Goal: Information Seeking & Learning: Learn about a topic

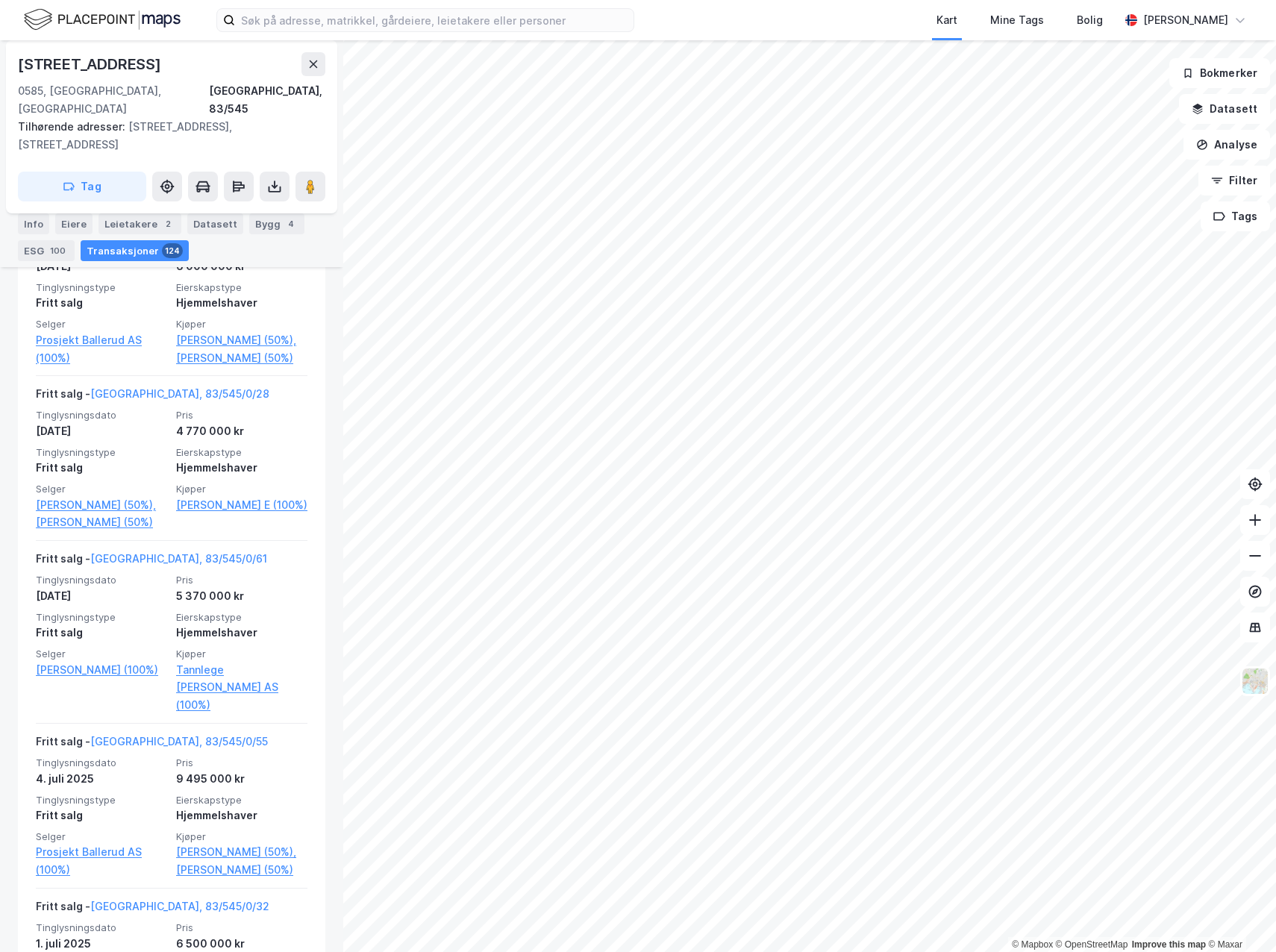
scroll to position [671, 0]
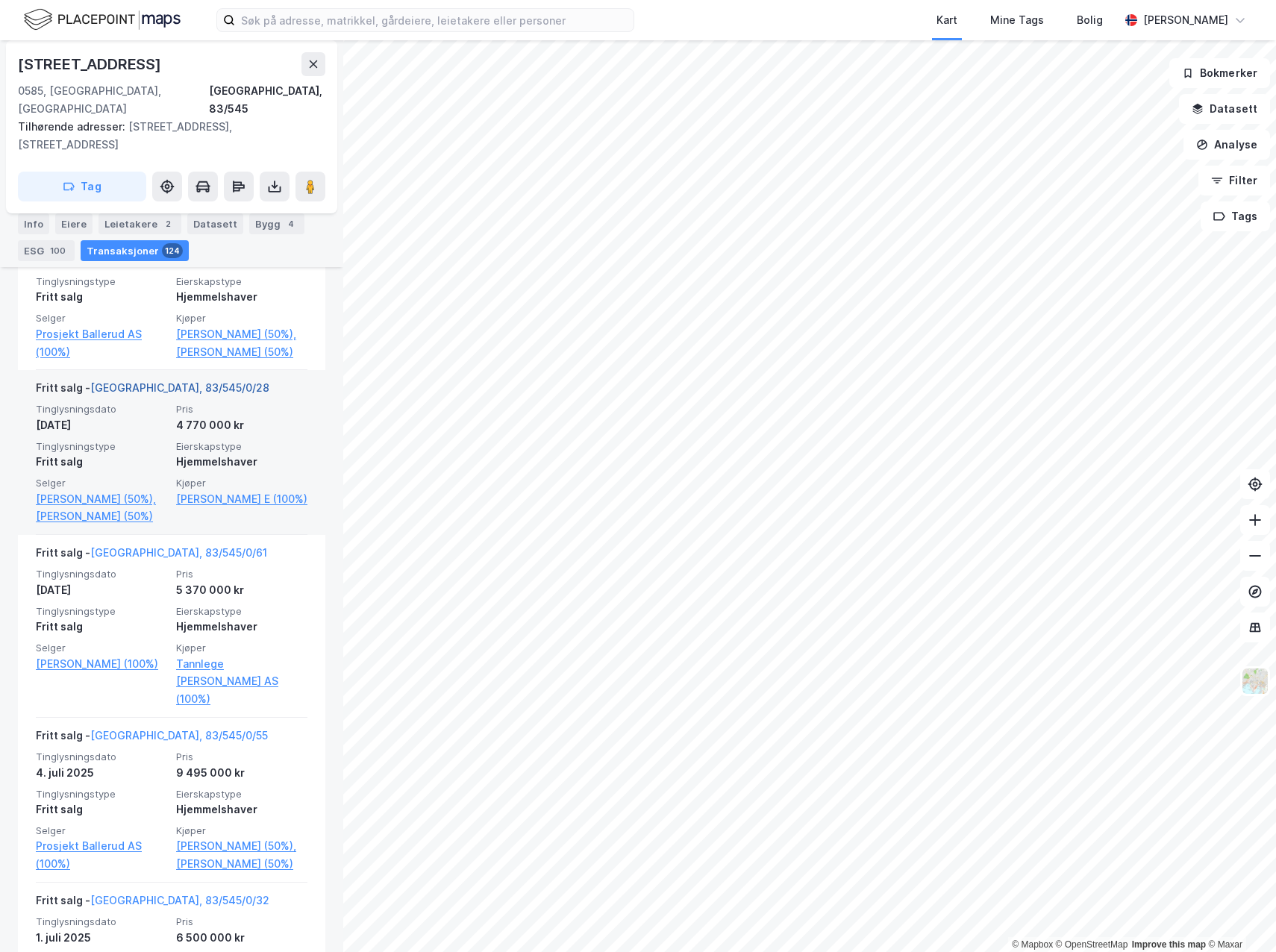
click at [137, 394] on link "Oslo, 83/545/0/28" at bounding box center [180, 388] width 179 height 12
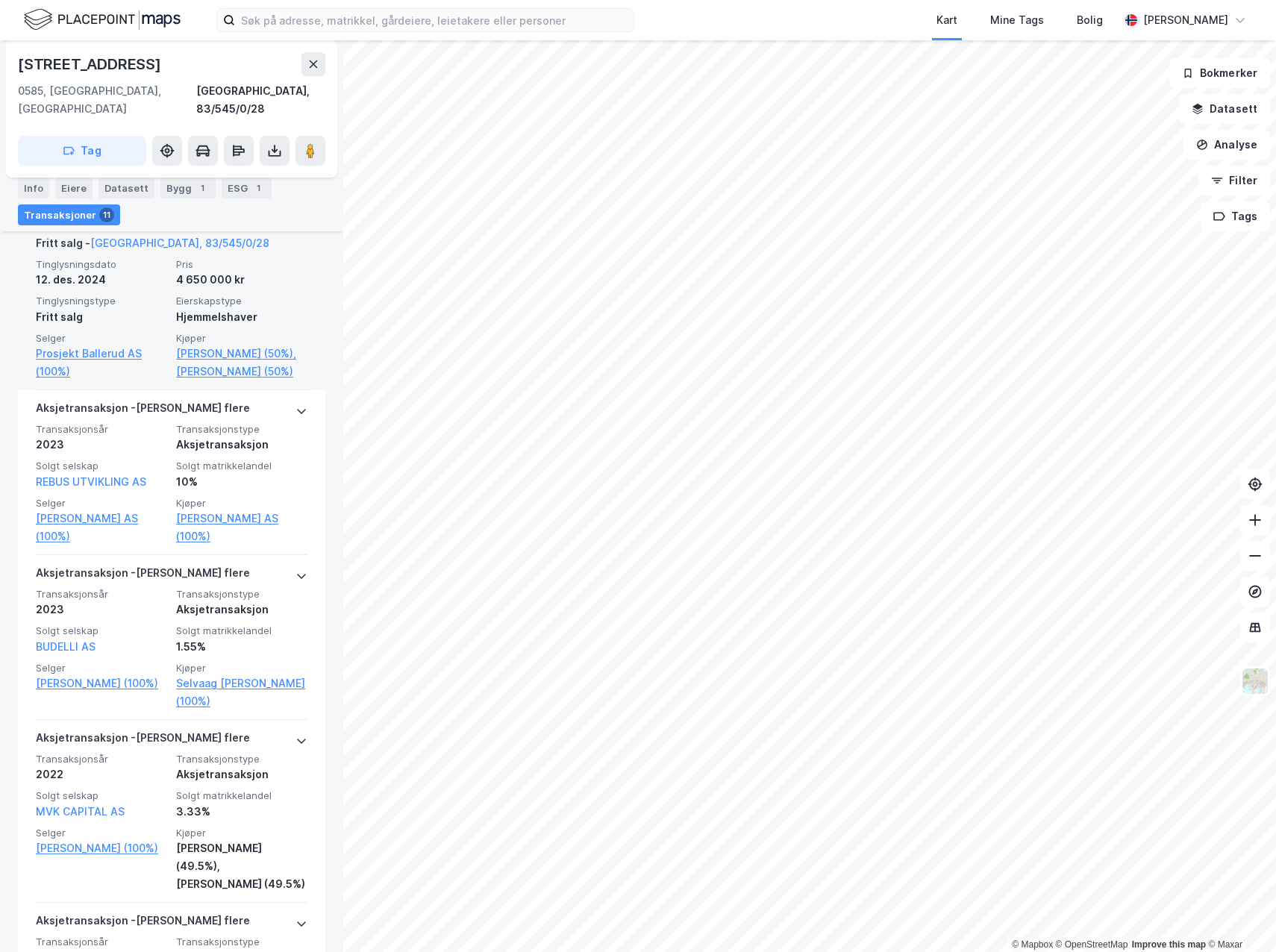
scroll to position [821, 0]
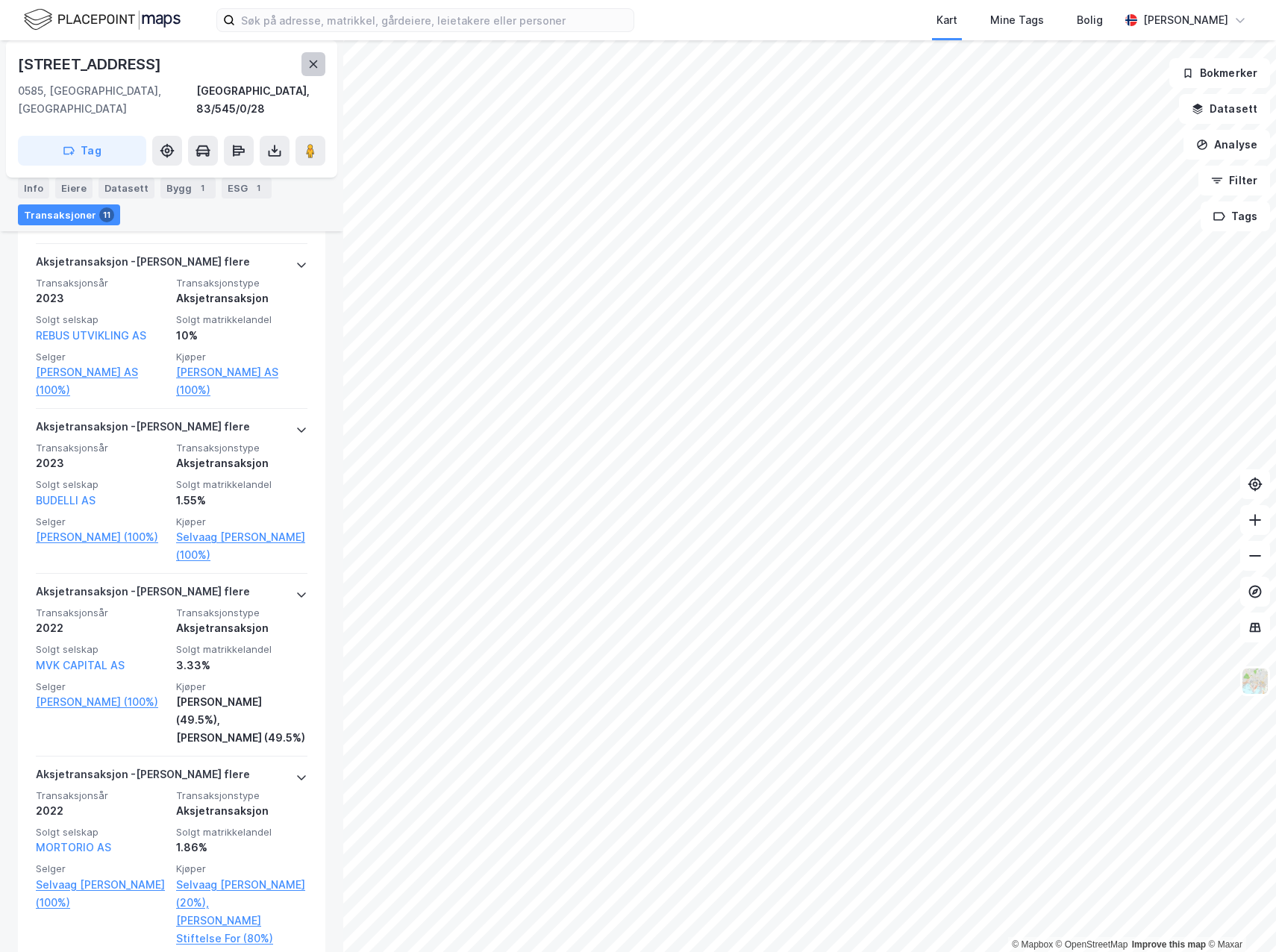
click at [317, 72] on button at bounding box center [313, 64] width 24 height 24
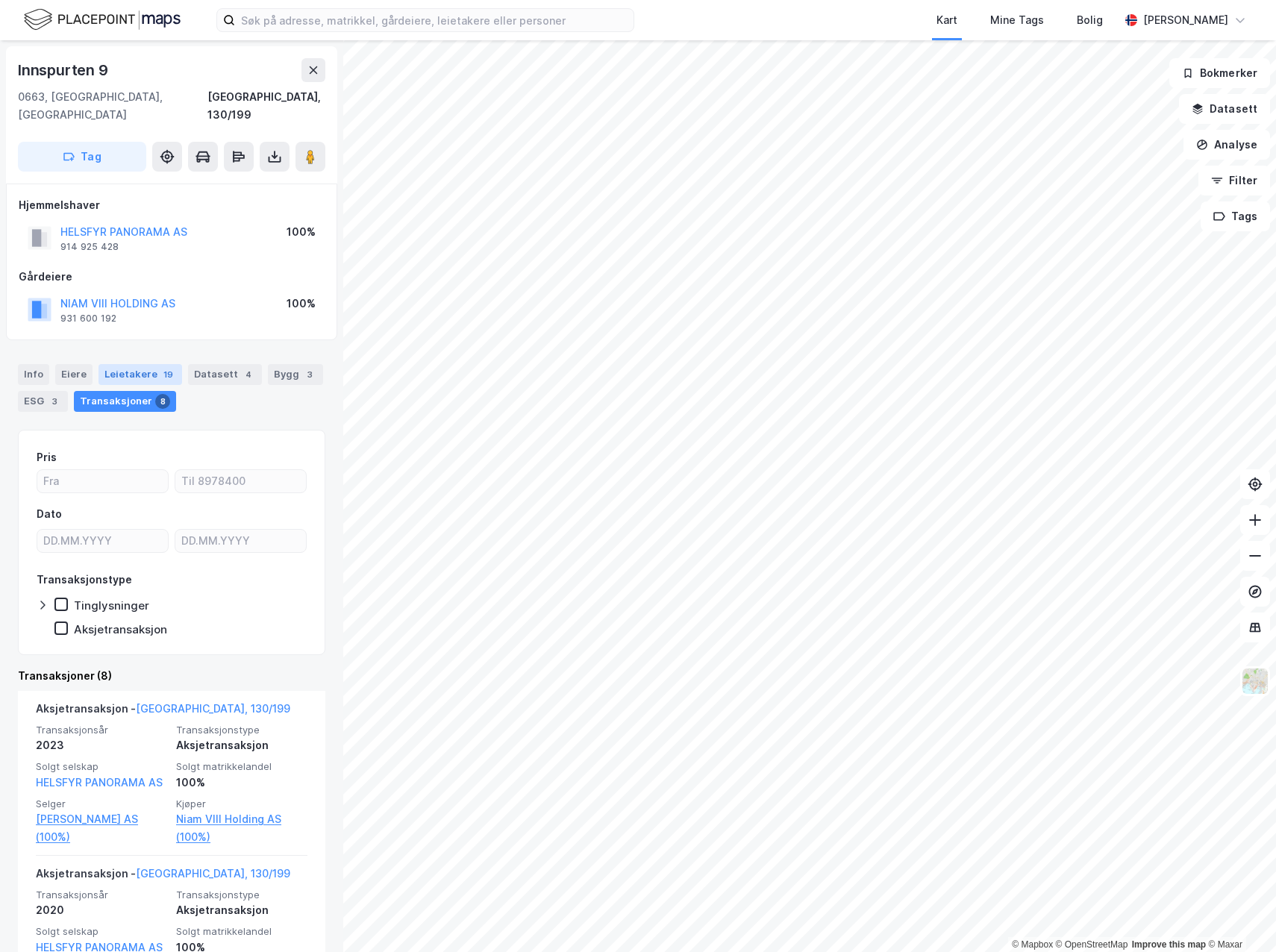
click at [143, 364] on div "Leietakere 19" at bounding box center [140, 375] width 83 height 21
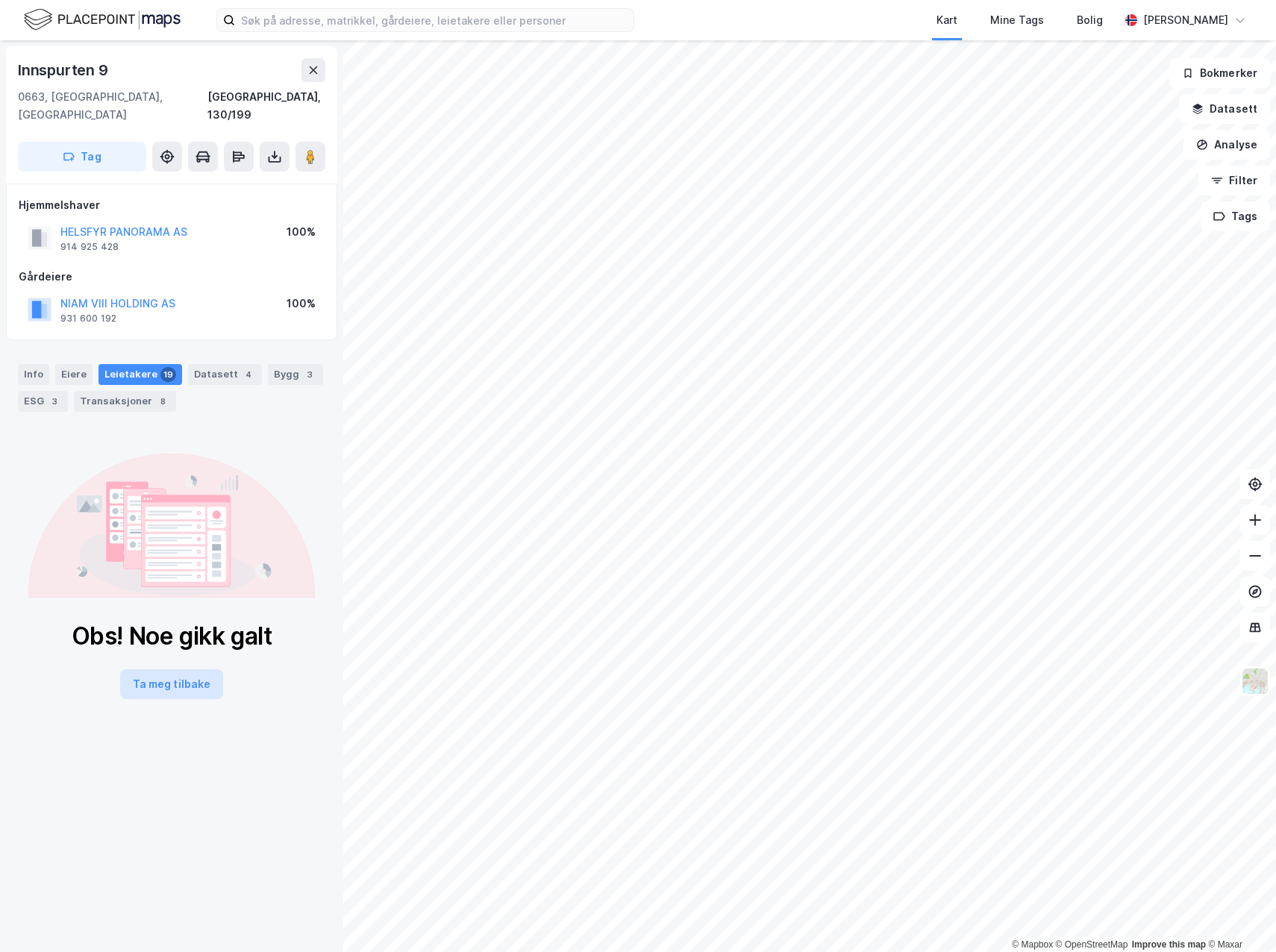
click at [170, 669] on button "Ta meg tilbake" at bounding box center [172, 685] width 103 height 30
click at [205, 364] on div "Datasett 4" at bounding box center [224, 375] width 73 height 21
click at [145, 391] on div "Transaksjoner 8" at bounding box center [124, 402] width 102 height 21
click at [53, 364] on div "Info Eiere Leietakere 19 Datasett 4 Bygg 3 ESG 3 Transaksjoner 8" at bounding box center [171, 388] width 307 height 48
click at [29, 364] on div "Info" at bounding box center [33, 375] width 31 height 21
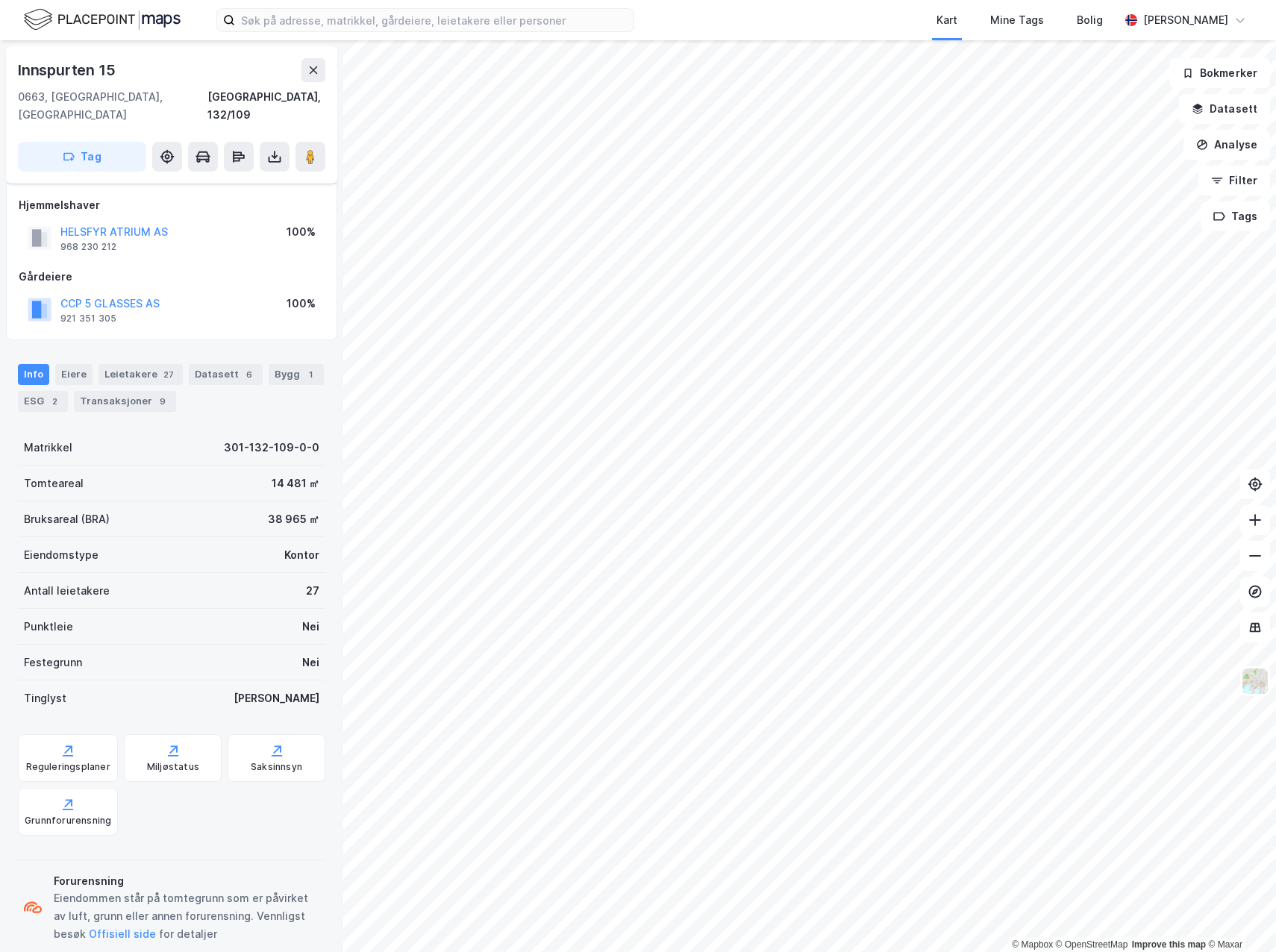
scroll to position [10, 0]
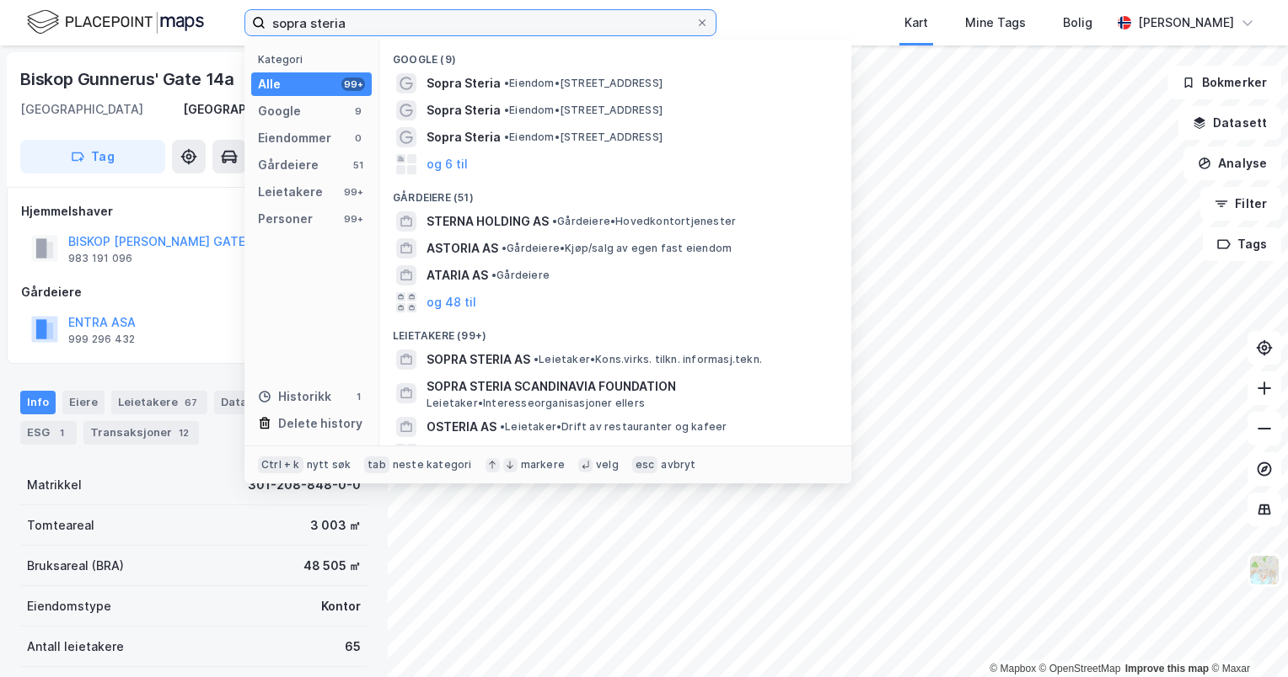
click at [357, 17] on input "sopra steria" at bounding box center [480, 22] width 430 height 25
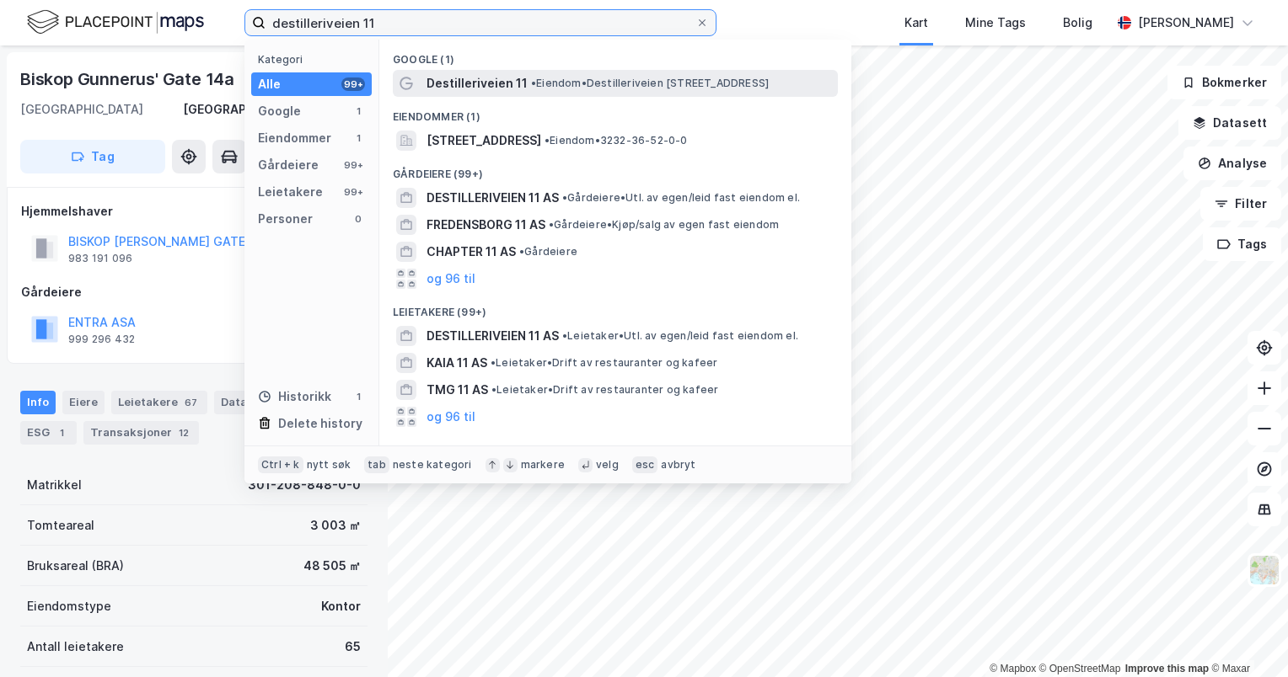
type input "destilleriveien 11"
click at [519, 86] on span "Destilleriveien 11" at bounding box center [476, 83] width 101 height 20
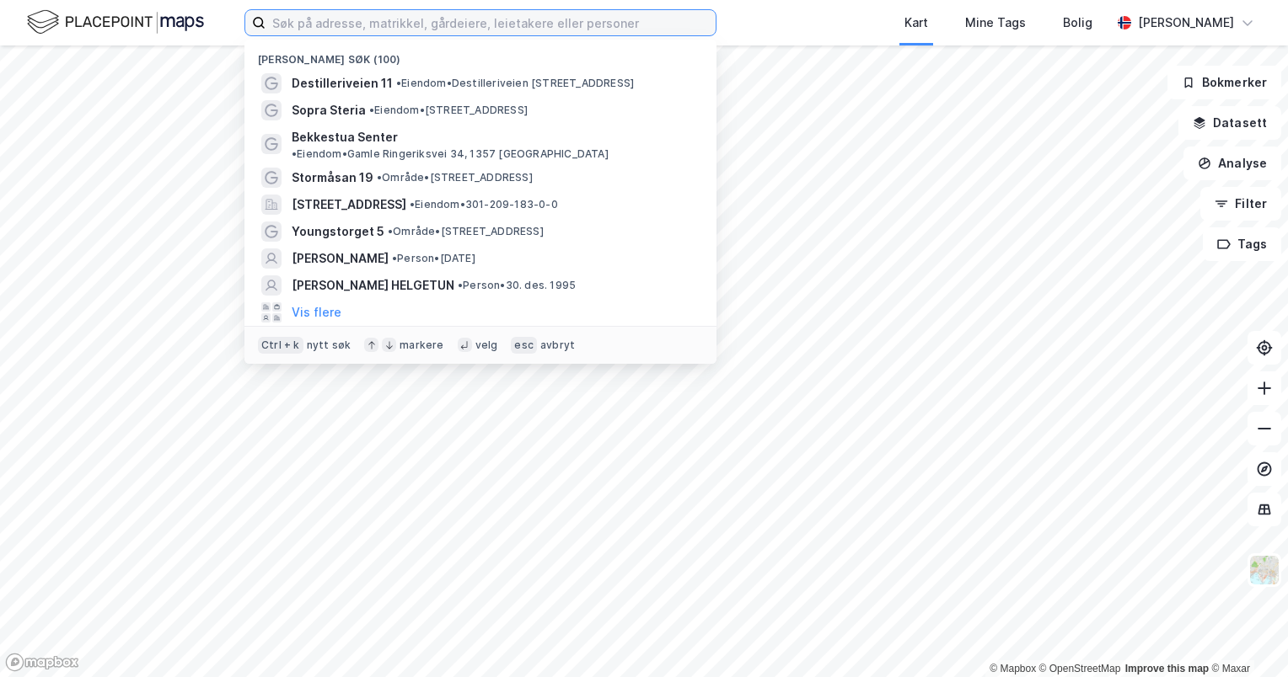
click at [383, 24] on input at bounding box center [490, 22] width 450 height 25
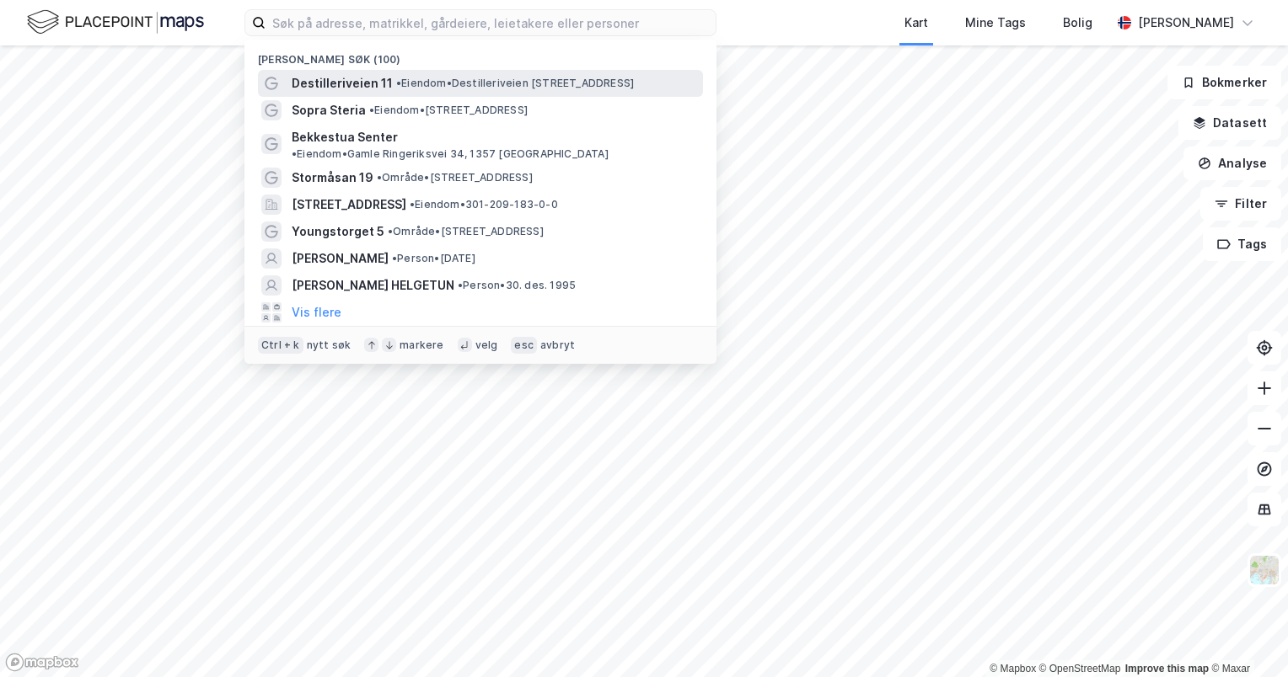
click at [380, 90] on span "Destilleriveien 11" at bounding box center [342, 83] width 101 height 20
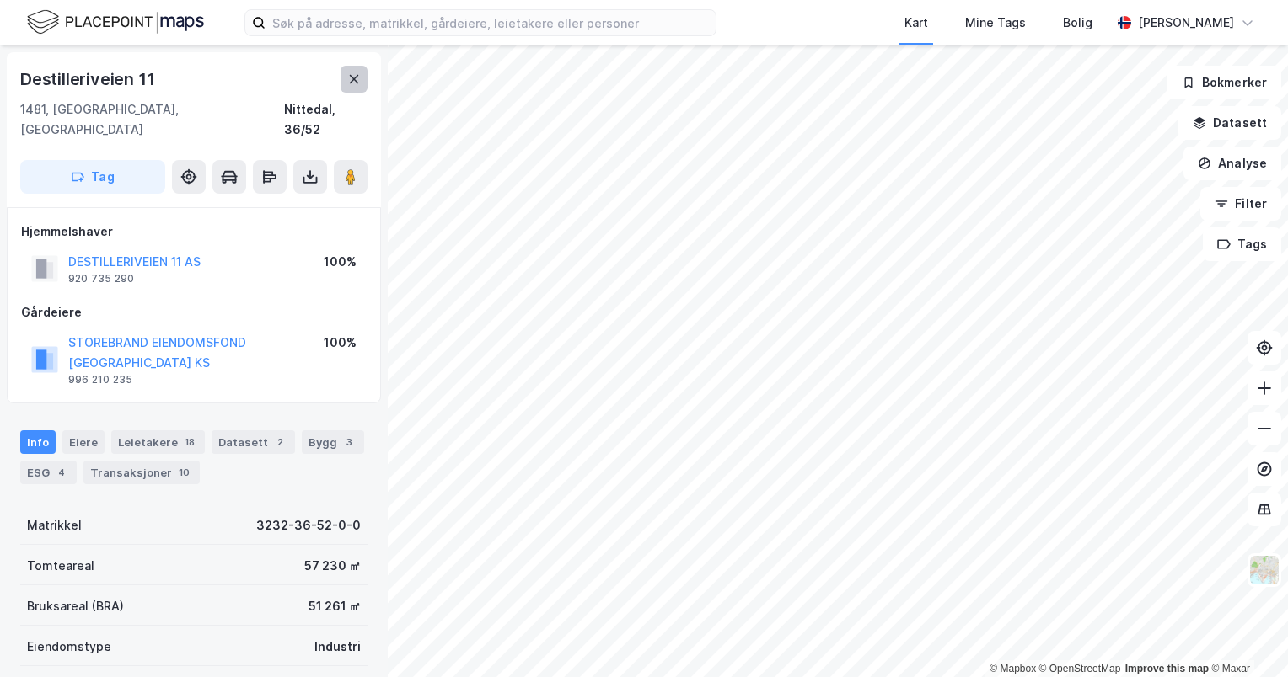
click at [347, 72] on icon at bounding box center [353, 78] width 13 height 13
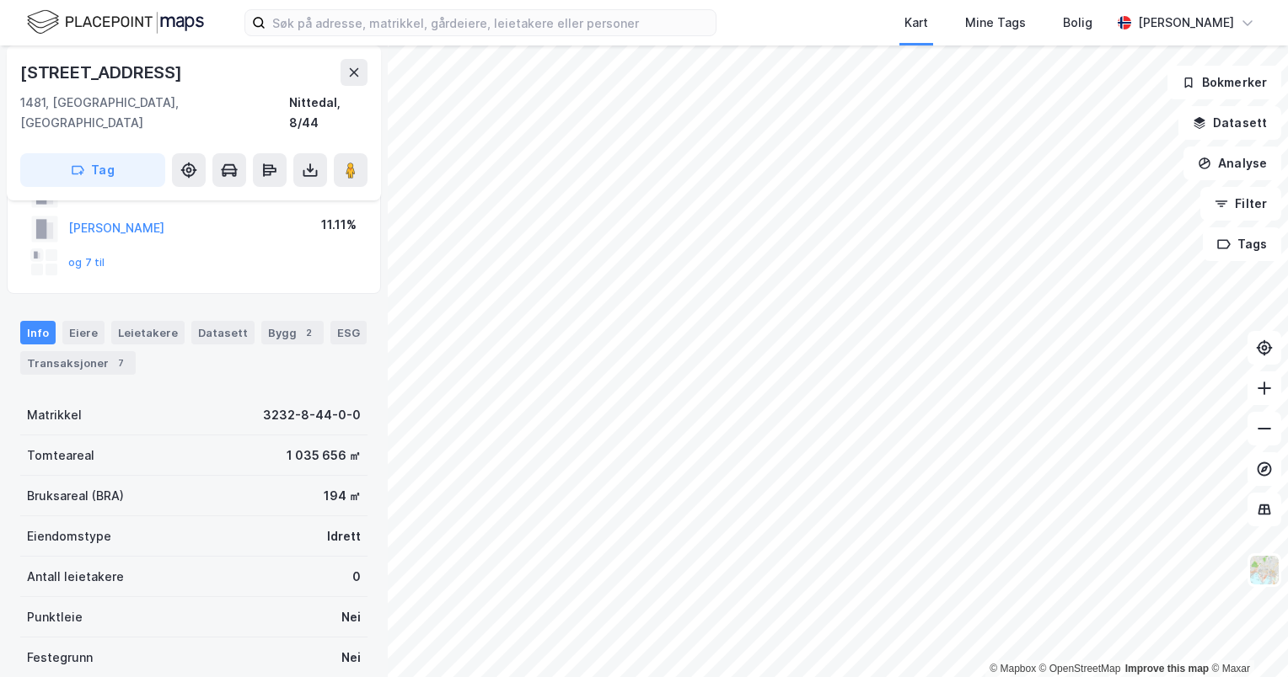
scroll to position [169, 0]
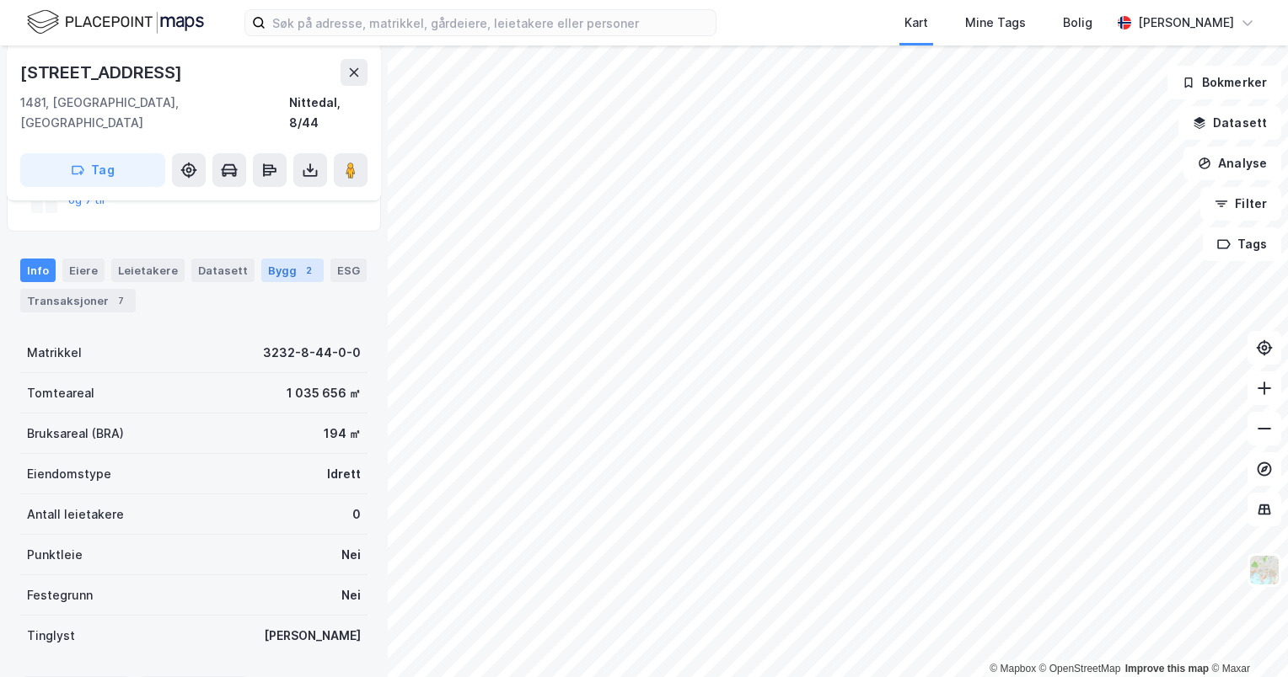
click at [280, 259] on div "Bygg 2" at bounding box center [292, 271] width 62 height 24
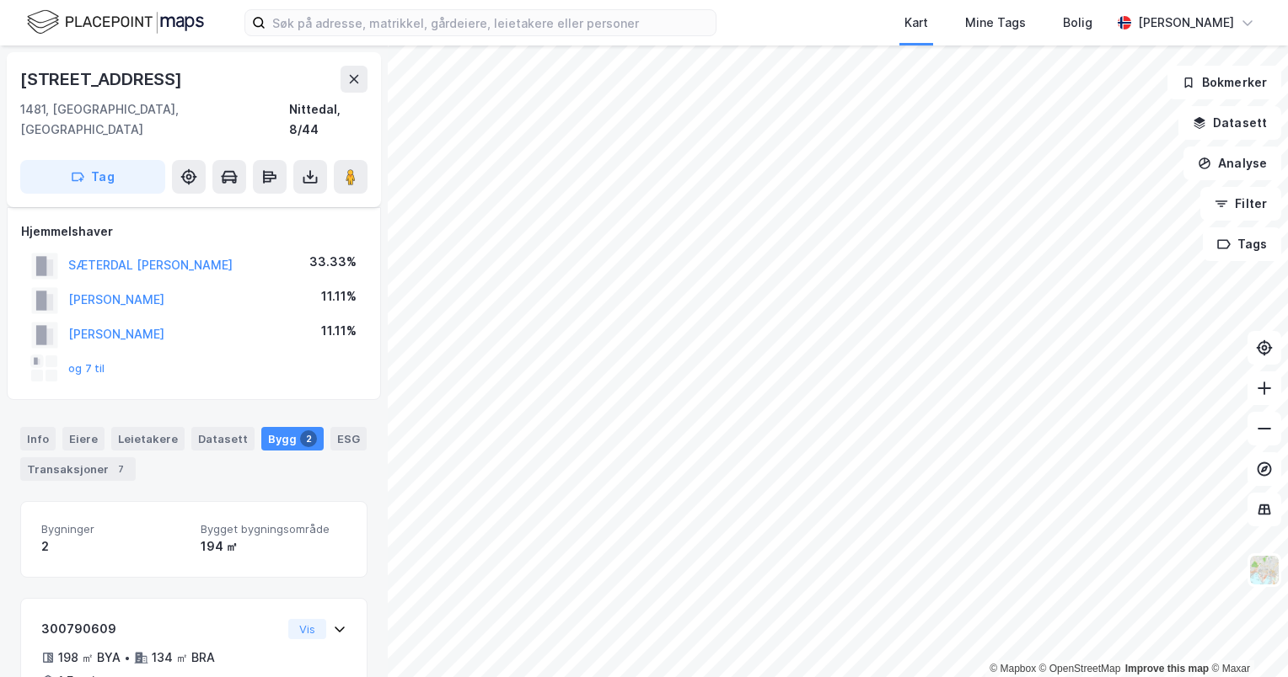
scroll to position [169, 0]
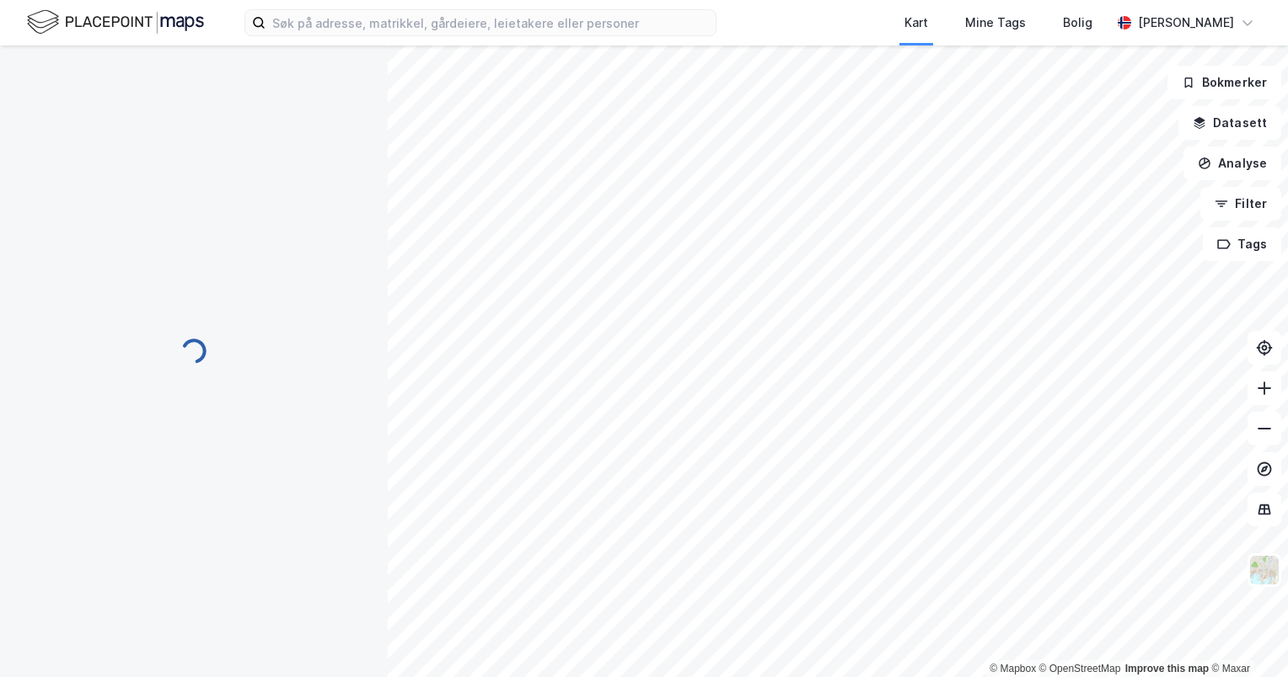
scroll to position [169, 0]
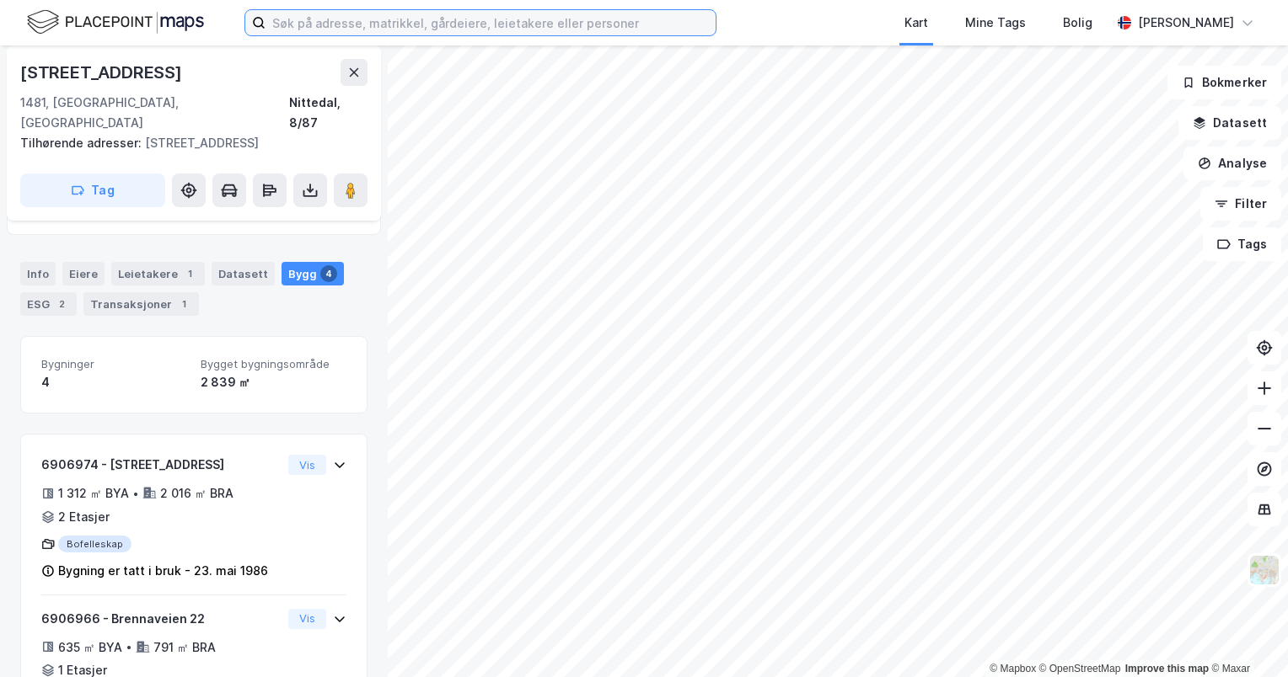
click at [337, 17] on input at bounding box center [490, 22] width 450 height 25
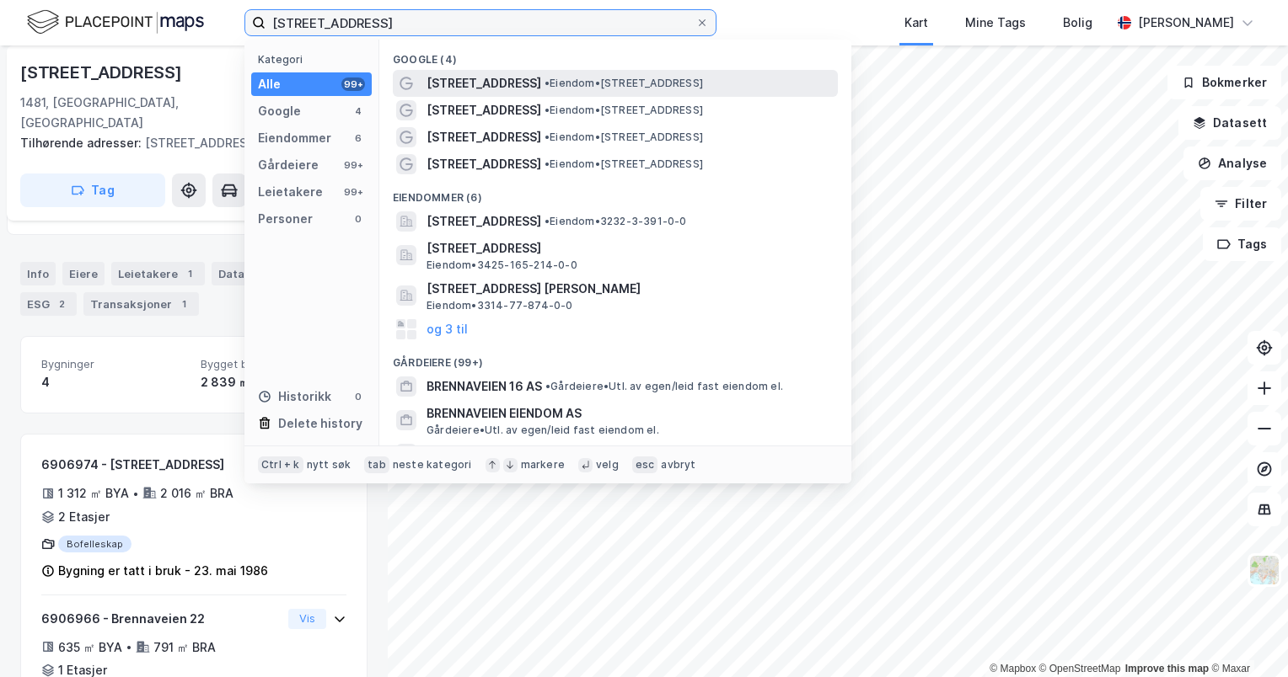
type input "brennaveien 4"
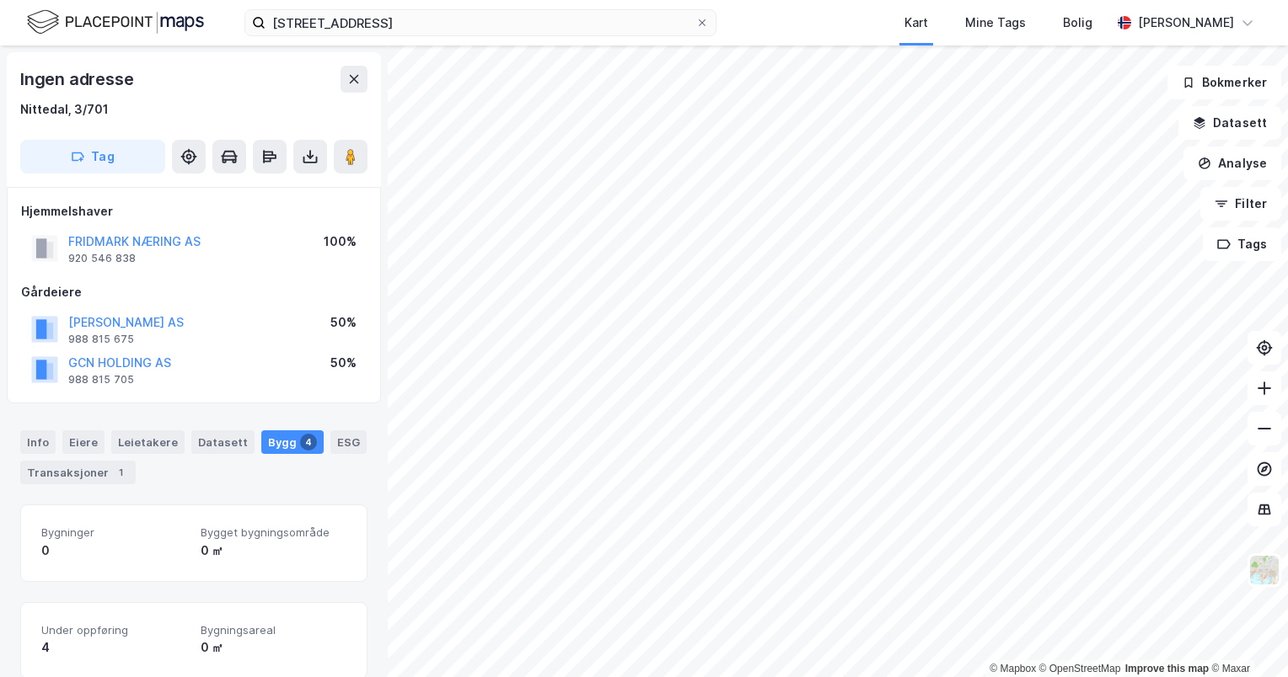
scroll to position [1, 0]
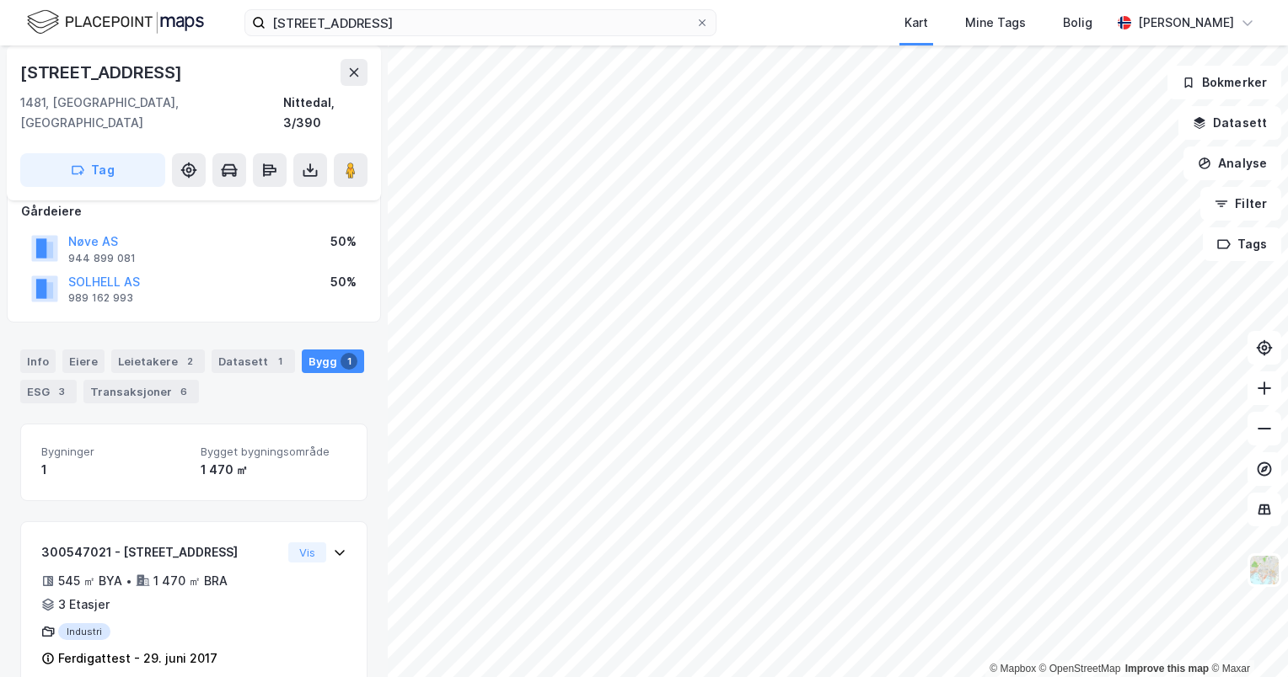
scroll to position [111, 0]
